Goal: Navigation & Orientation: Find specific page/section

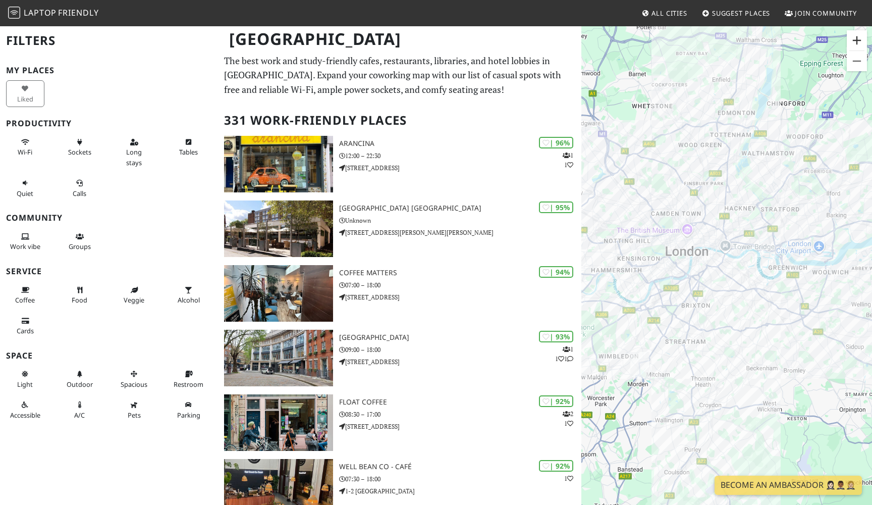
click at [857, 36] on button "Zoom in" at bounding box center [857, 40] width 20 height 20
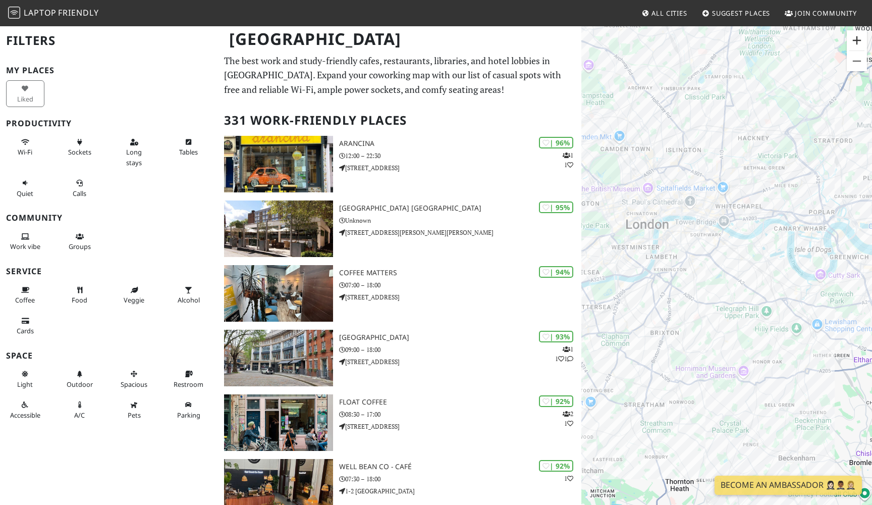
click at [857, 37] on button "Zoom in" at bounding box center [857, 40] width 20 height 20
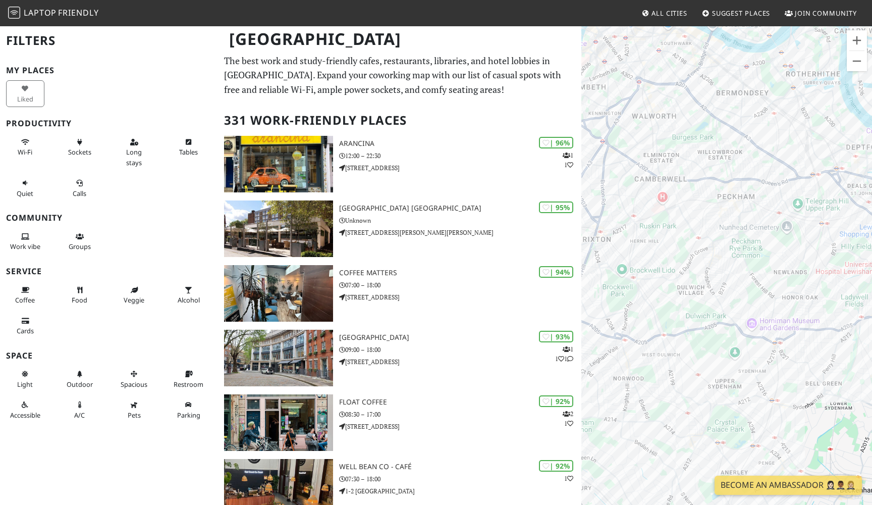
drag, startPoint x: 736, startPoint y: 320, endPoint x: 728, endPoint y: 170, distance: 150.1
click at [728, 170] on div at bounding box center [726, 277] width 291 height 505
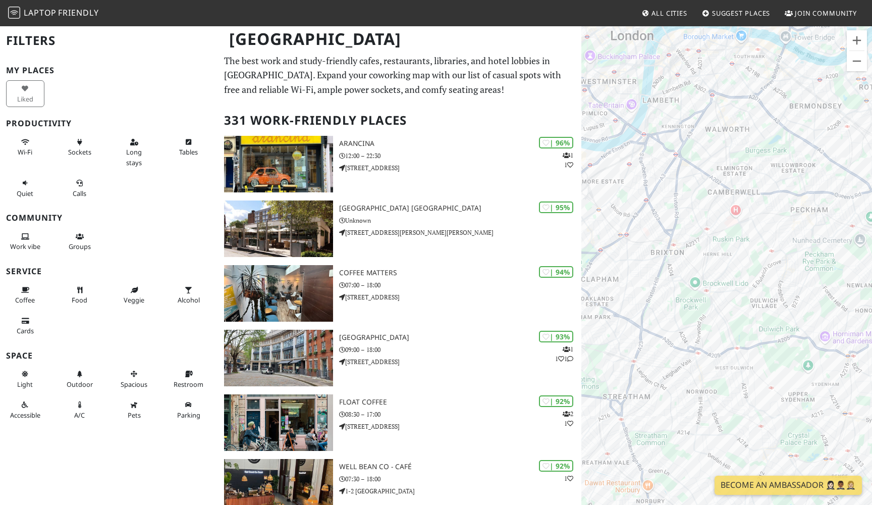
drag, startPoint x: 777, startPoint y: 377, endPoint x: 842, endPoint y: 403, distance: 70.2
click at [842, 403] on div at bounding box center [726, 277] width 291 height 505
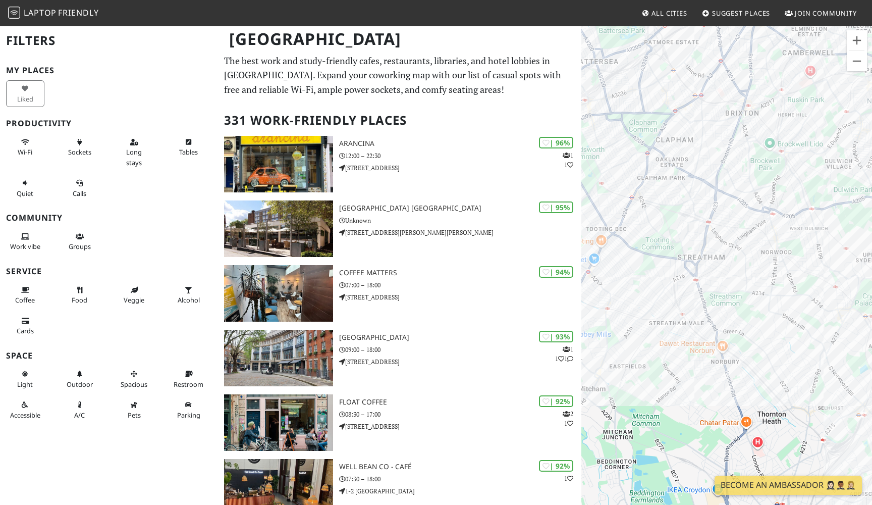
drag, startPoint x: 759, startPoint y: 332, endPoint x: 834, endPoint y: 186, distance: 164.3
click at [834, 186] on div at bounding box center [726, 277] width 291 height 505
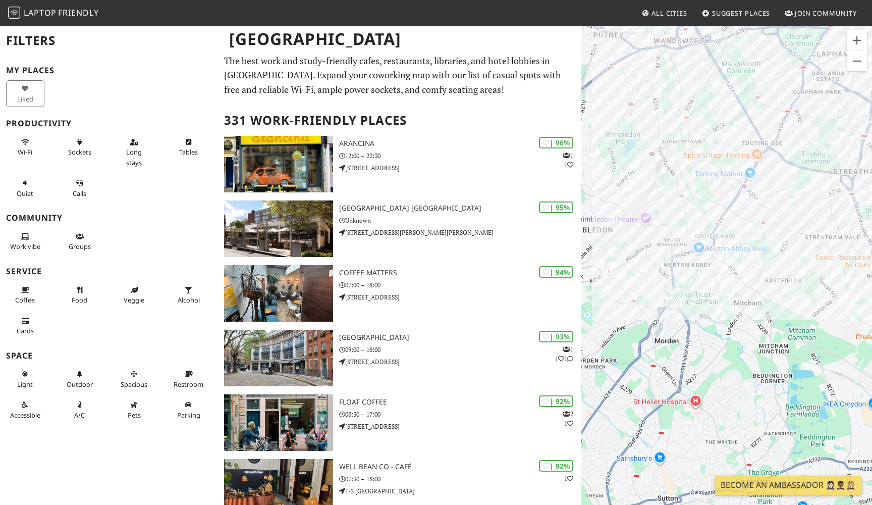
drag, startPoint x: 702, startPoint y: 321, endPoint x: 855, endPoint y: 237, distance: 174.8
click at [855, 237] on div at bounding box center [726, 277] width 291 height 505
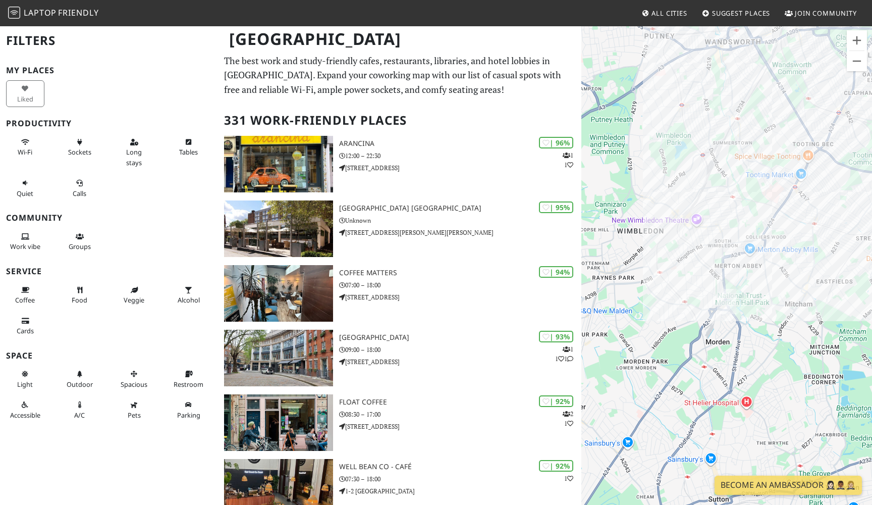
drag, startPoint x: 696, startPoint y: 301, endPoint x: 750, endPoint y: 303, distance: 54.0
click at [750, 303] on div at bounding box center [726, 277] width 291 height 505
click at [756, 244] on div "M.E.D Coffee & Movement" at bounding box center [726, 277] width 291 height 505
click at [696, 209] on div "M.E.D Coffee & Movement Café Mori" at bounding box center [726, 277] width 291 height 505
click at [660, 107] on div "Café Mori" at bounding box center [726, 277] width 291 height 505
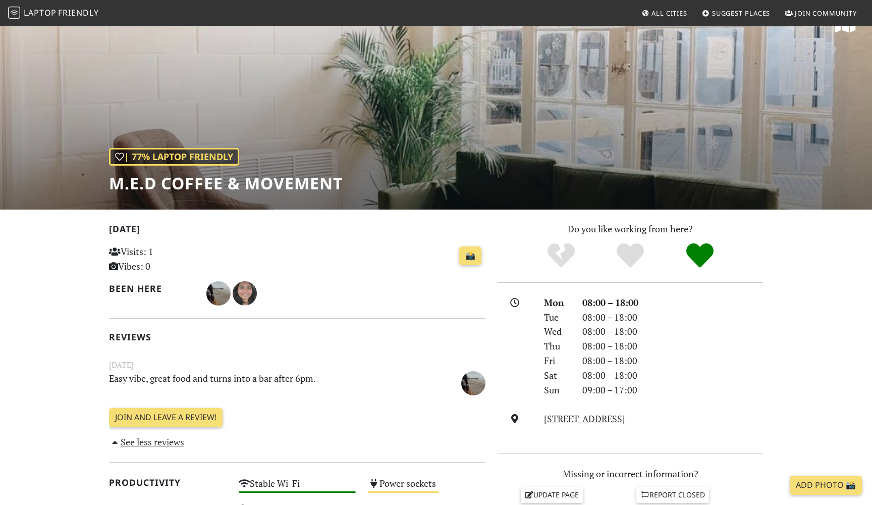
scroll to position [24, 0]
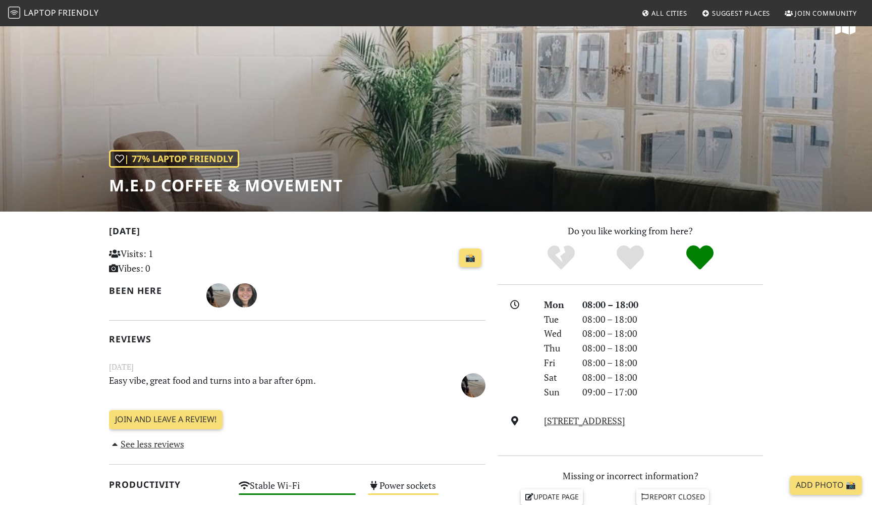
click at [756, 145] on div "| 77% Laptop Friendly M.E.D Coffee & Movement" at bounding box center [436, 107] width 872 height 210
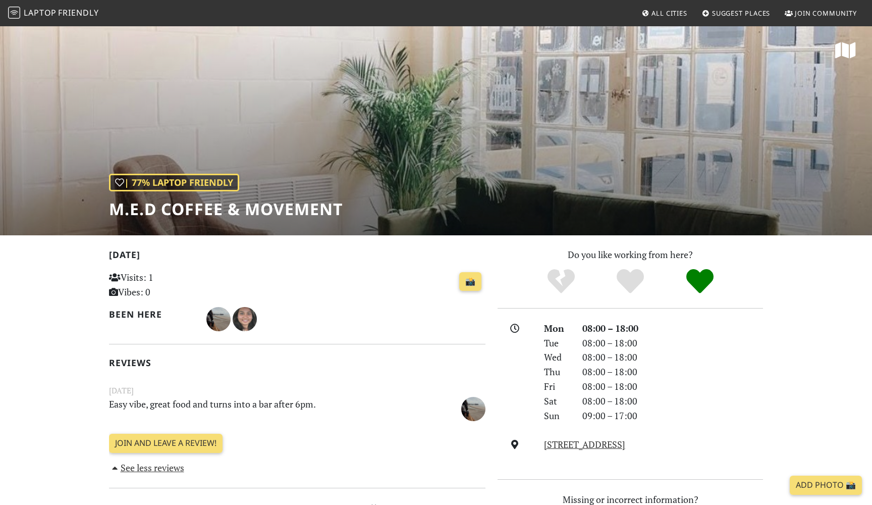
scroll to position [0, 0]
